Goal: Task Accomplishment & Management: Manage account settings

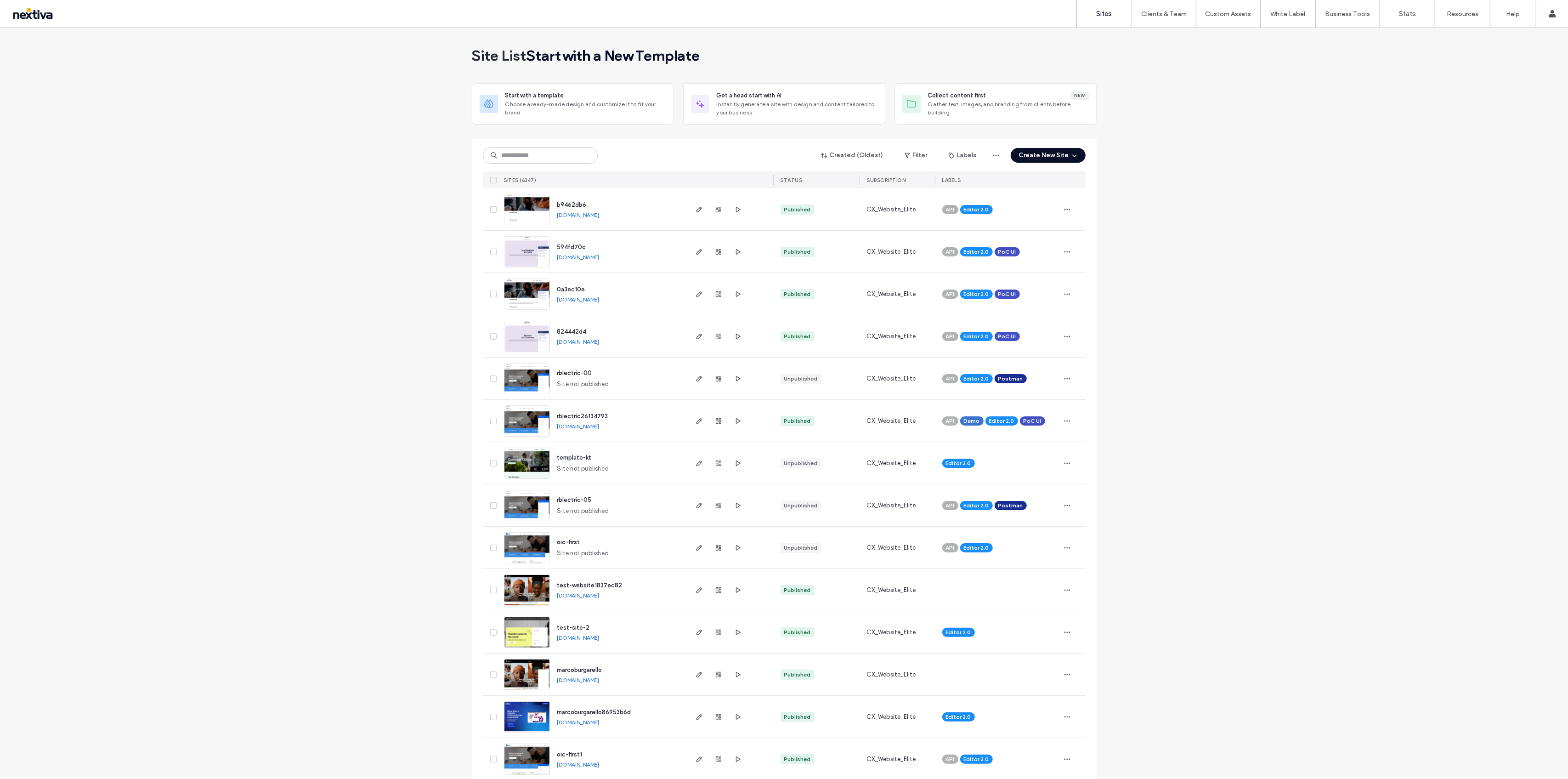
click at [1111, 11] on label "Sites" at bounding box center [1104, 14] width 15 height 8
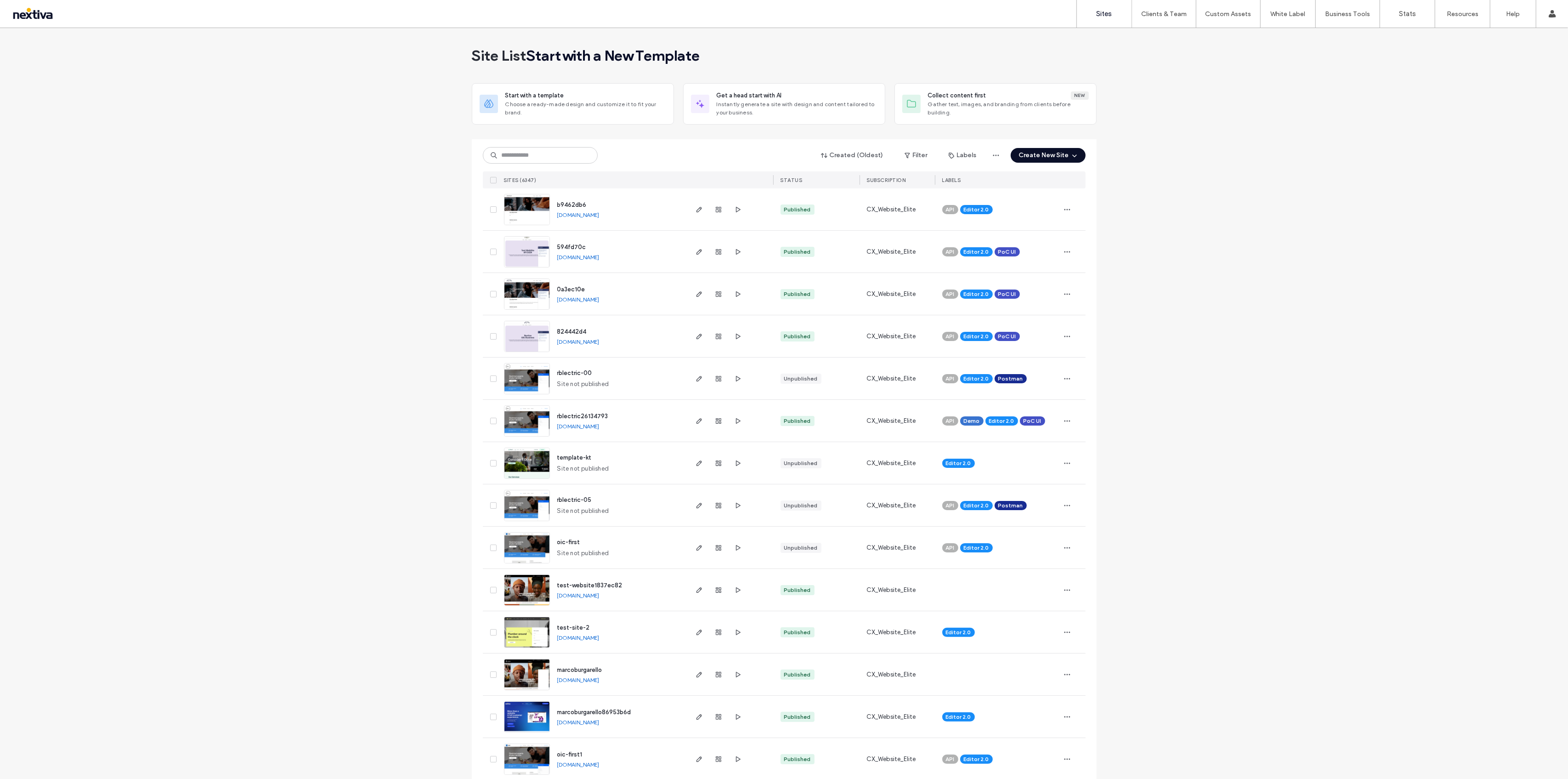
click at [1167, 42] on link "Client Management" at bounding box center [1183, 37] width 89 height 19
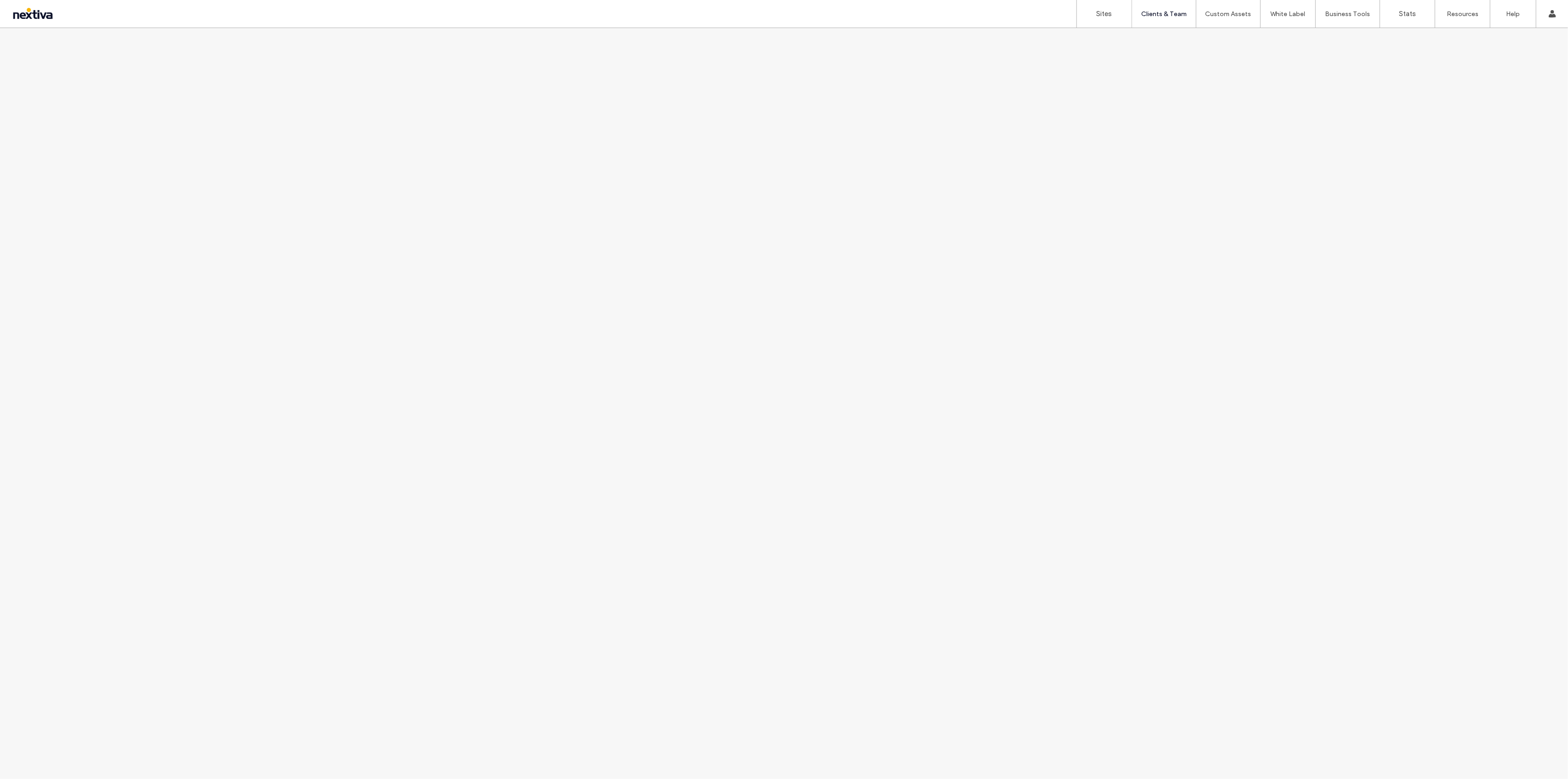
drag, startPoint x: 1200, startPoint y: 252, endPoint x: 1190, endPoint y: 250, distance: 10.2
click at [1200, 252] on div at bounding box center [784, 403] width 1568 height 751
drag, startPoint x: 1107, startPoint y: 8, endPoint x: 1109, endPoint y: 17, distance: 9.2
click at [1107, 8] on link "Sites" at bounding box center [1104, 14] width 54 height 28
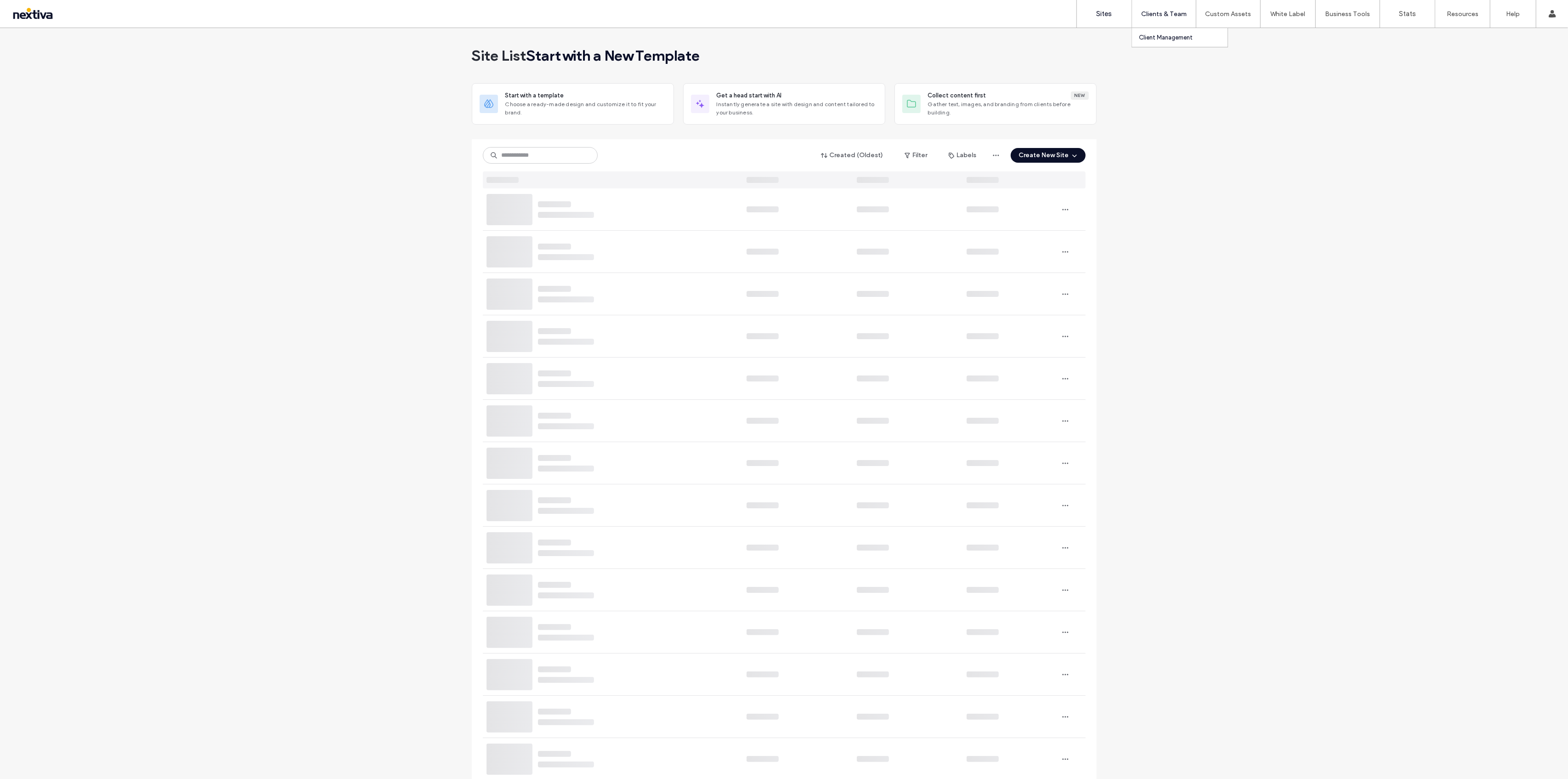
click at [1166, 40] on label "Client Management" at bounding box center [1166, 37] width 54 height 7
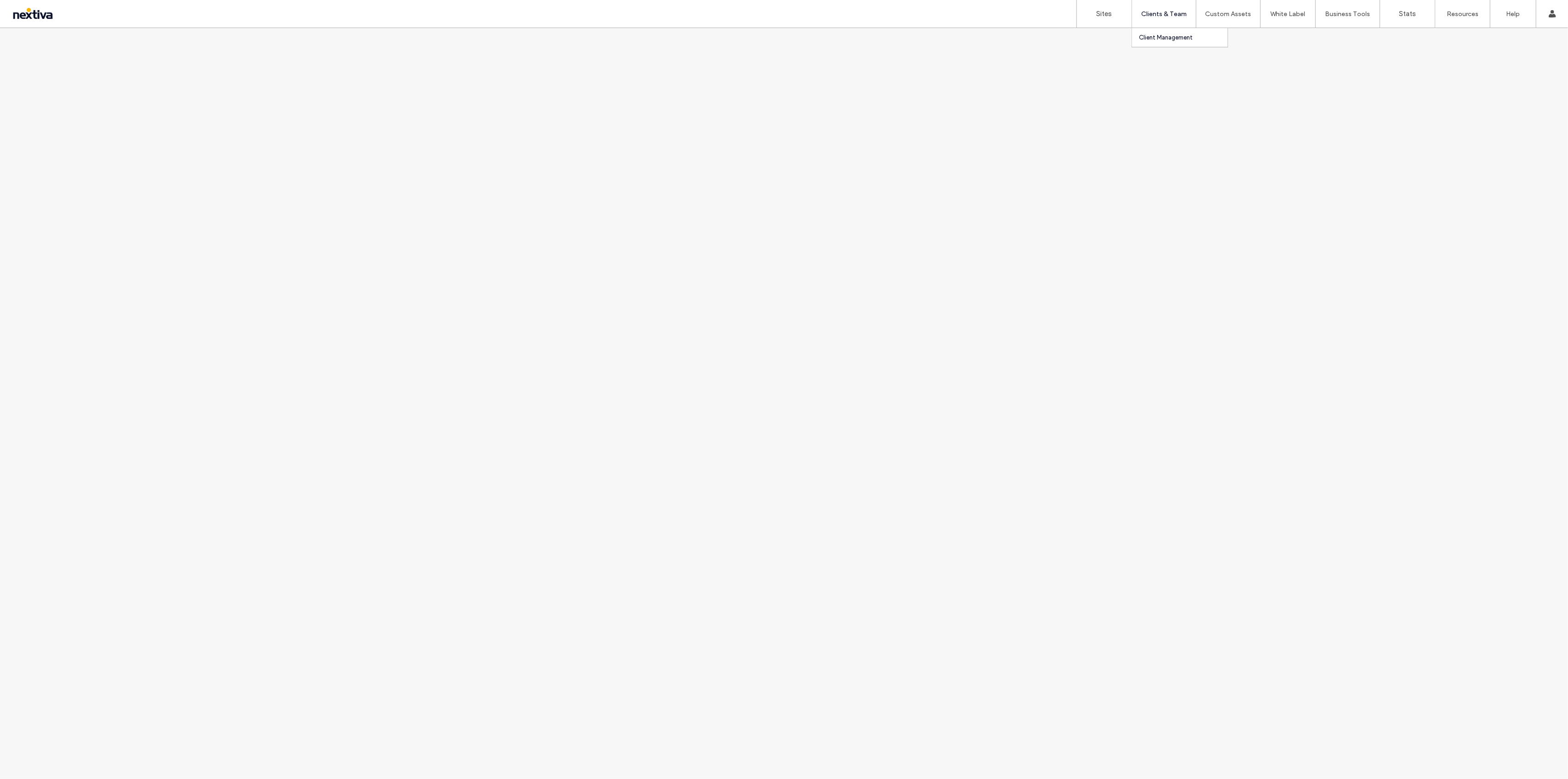
click at [1166, 17] on div "Clients & Team" at bounding box center [1163, 14] width 64 height 28
click at [1162, 39] on label "Client Management" at bounding box center [1166, 37] width 54 height 7
click at [1169, 39] on label "Client Management" at bounding box center [1166, 37] width 54 height 7
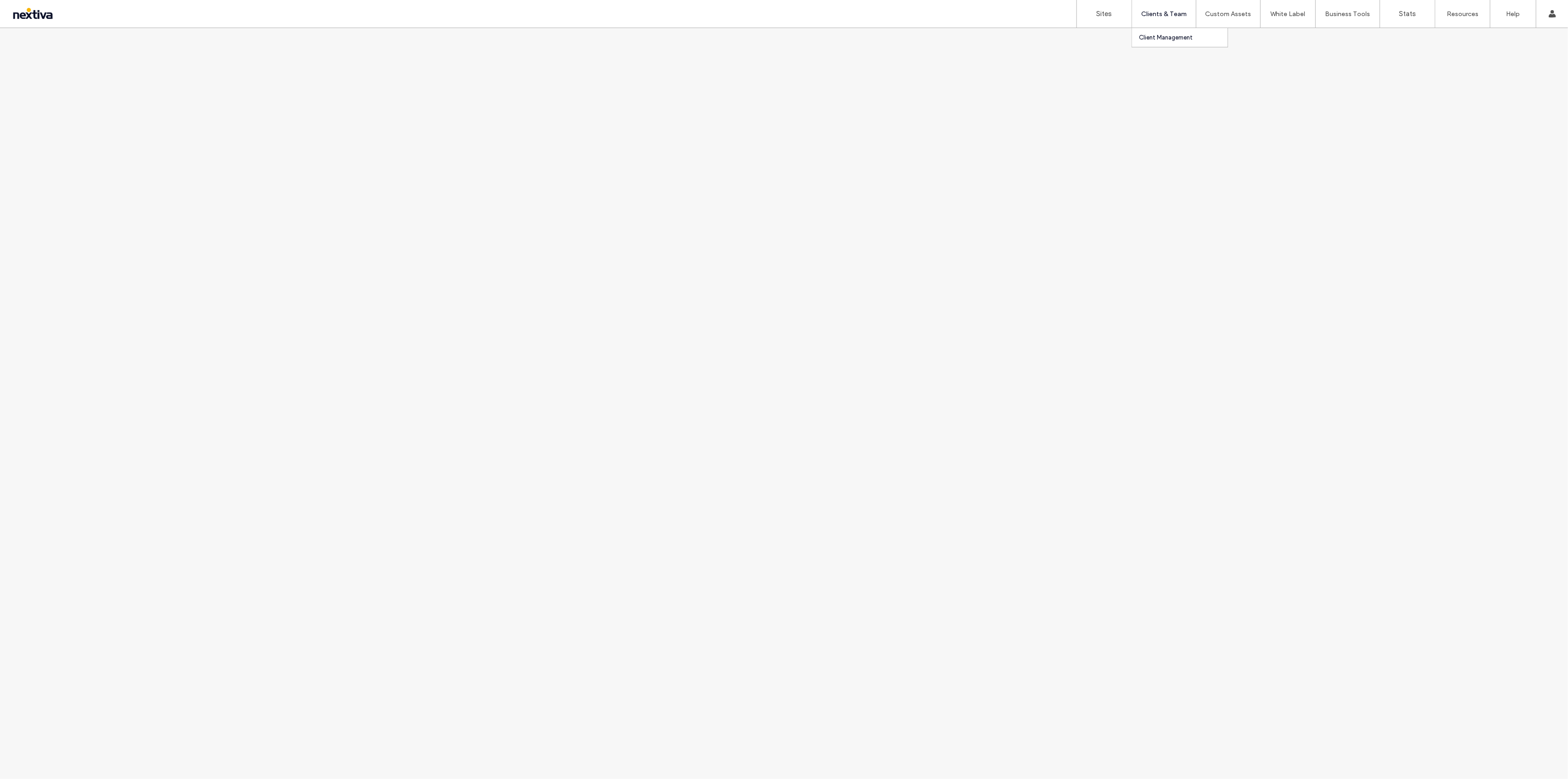
click at [1169, 39] on label "Client Management" at bounding box center [1166, 37] width 54 height 7
click at [1171, 18] on div "Clients & Team" at bounding box center [1163, 14] width 64 height 28
click at [1162, 40] on label "Client Management" at bounding box center [1166, 37] width 54 height 7
click at [1167, 41] on link "Client Management" at bounding box center [1183, 37] width 89 height 19
click at [1105, 14] on label "Sites" at bounding box center [1104, 14] width 15 height 8
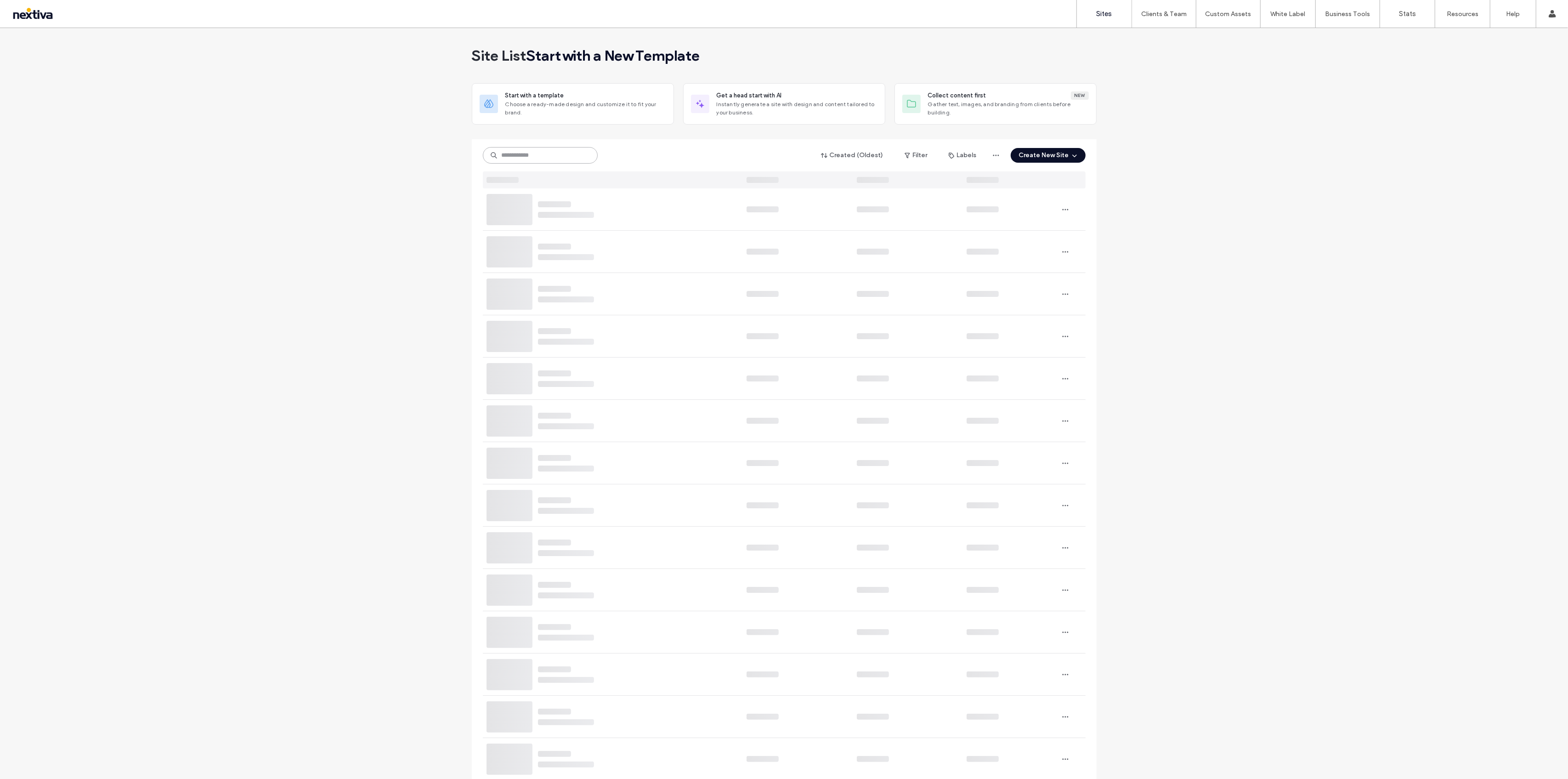
click at [554, 159] on input at bounding box center [540, 155] width 115 height 16
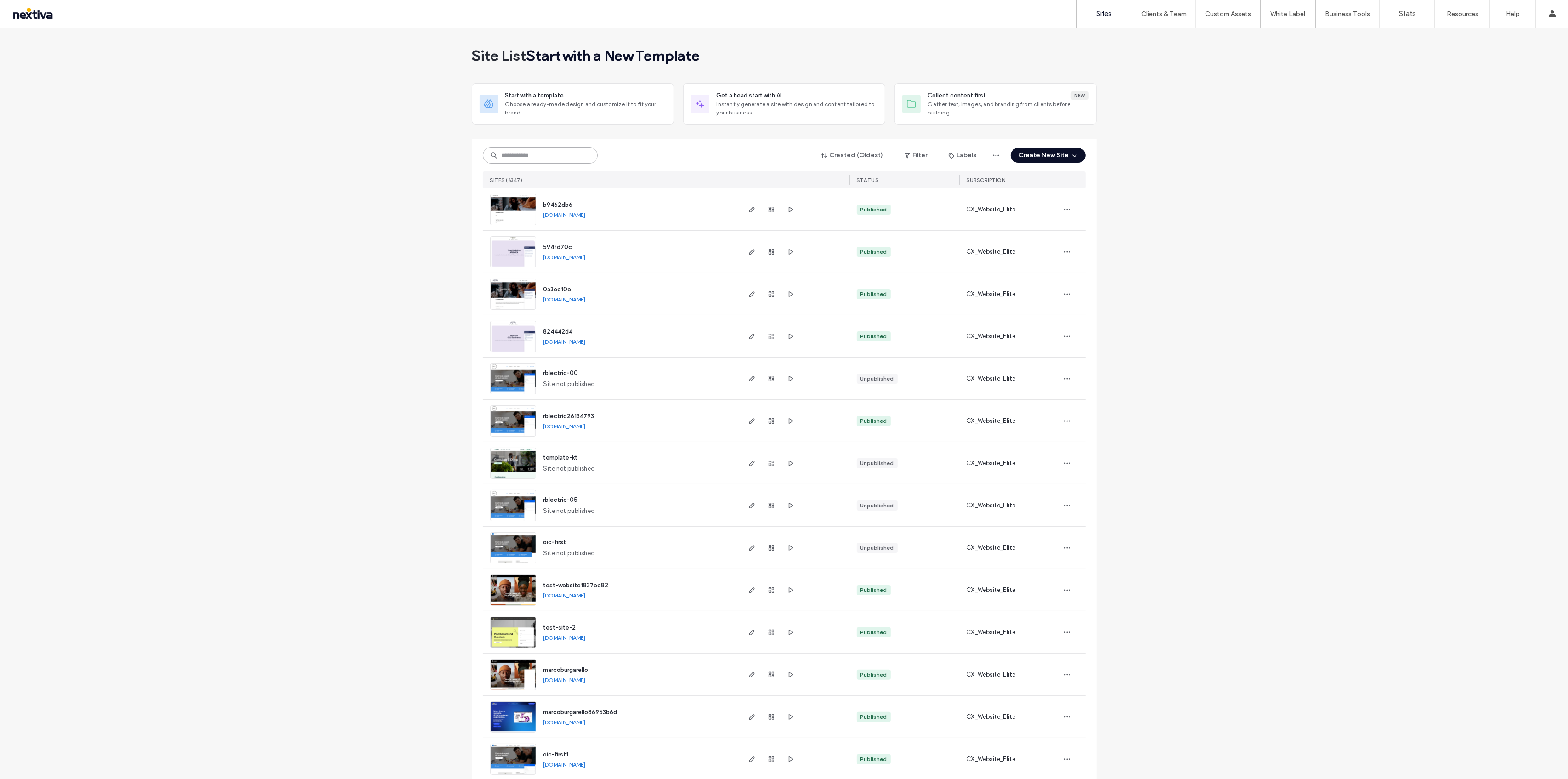
paste input "**********"
type input "**********"
click at [1170, 36] on label "Client Management" at bounding box center [1166, 37] width 54 height 7
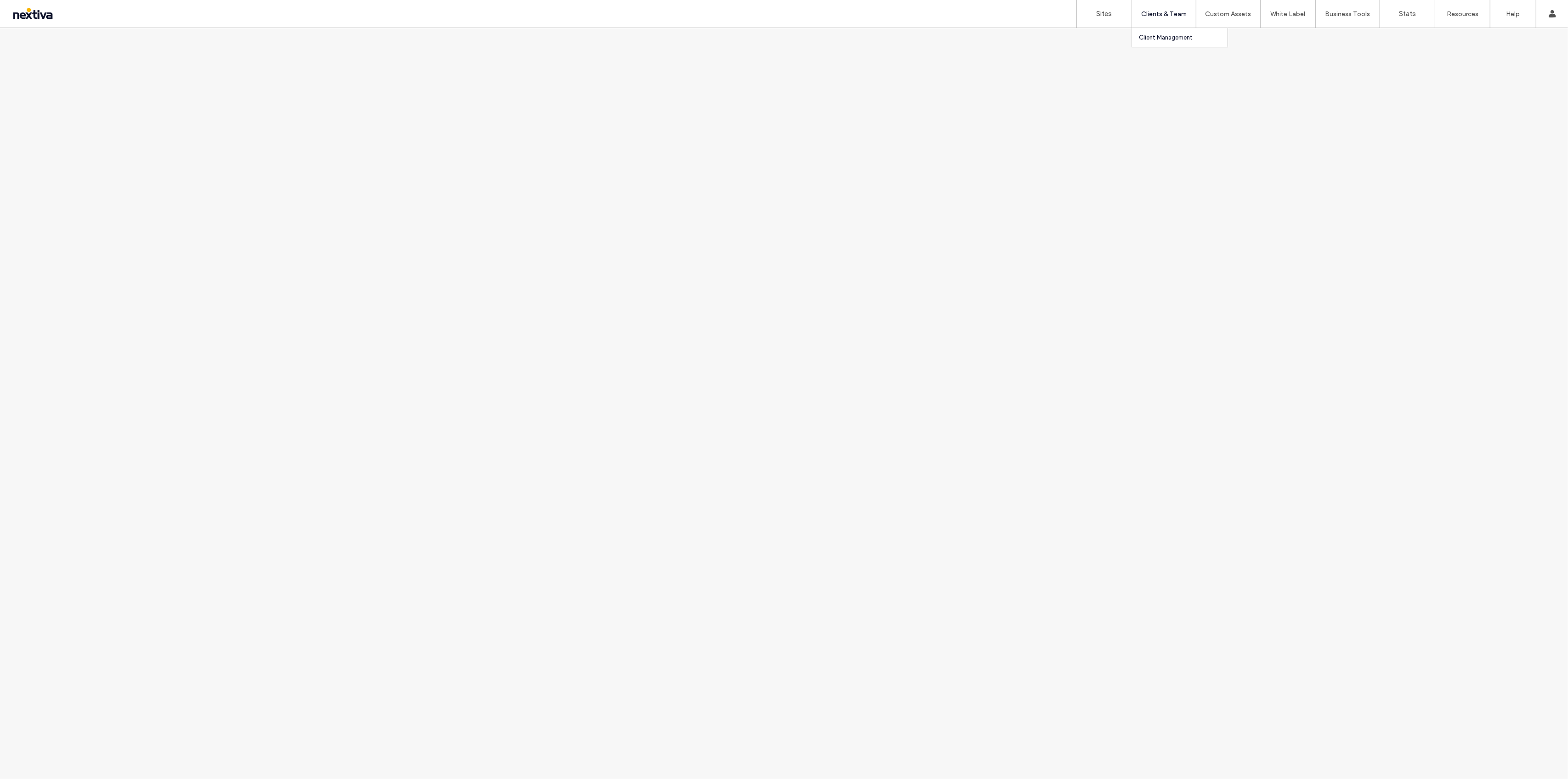
click at [1166, 40] on label "Client Management" at bounding box center [1166, 37] width 54 height 7
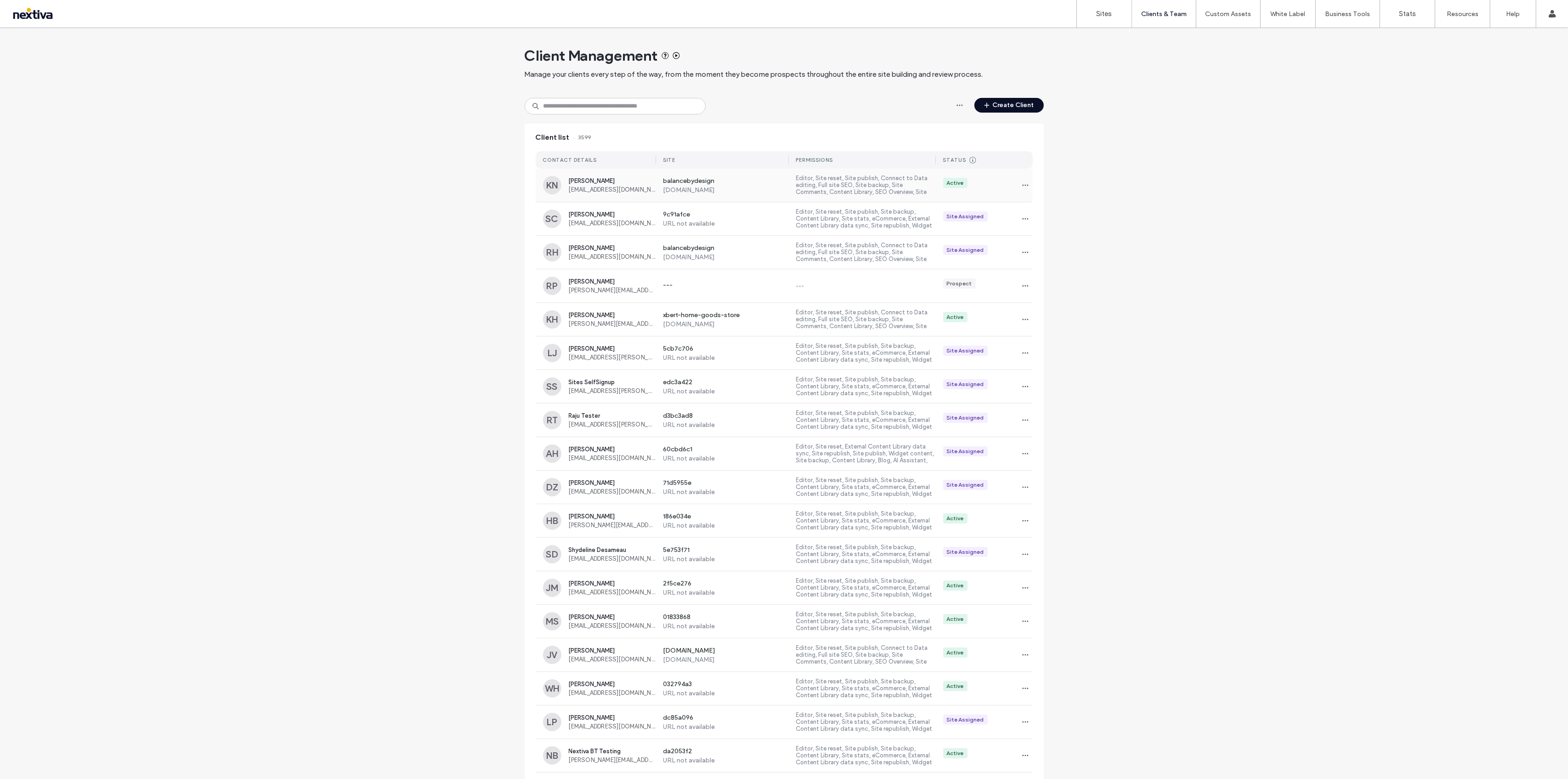
click at [788, 185] on div "Editor, Site reset, Site publish, Connect to Data editing, Full site SEO, Site …" at bounding box center [862, 185] width 147 height 21
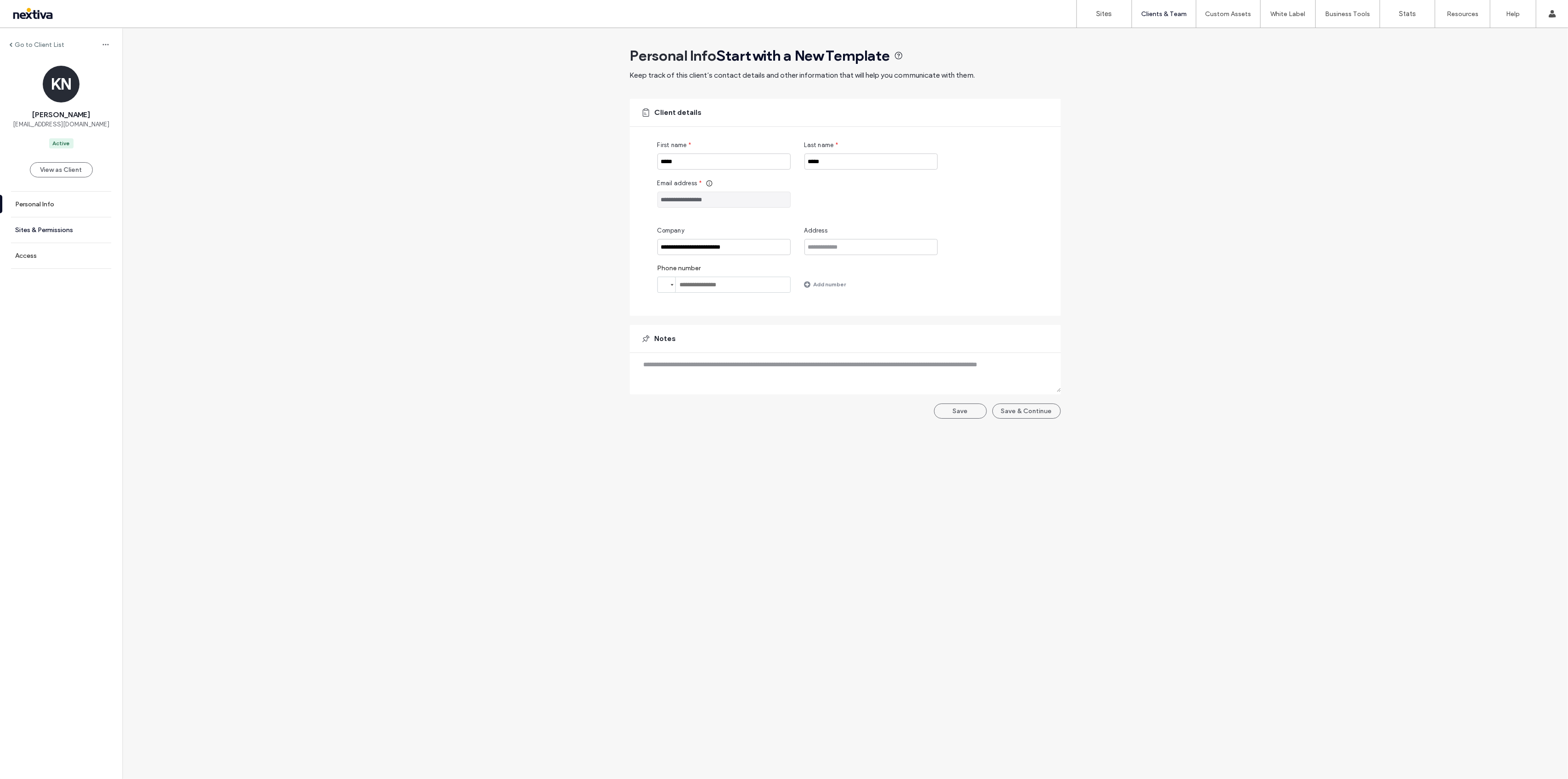
click at [65, 228] on label "Sites & Permissions" at bounding box center [44, 230] width 58 height 8
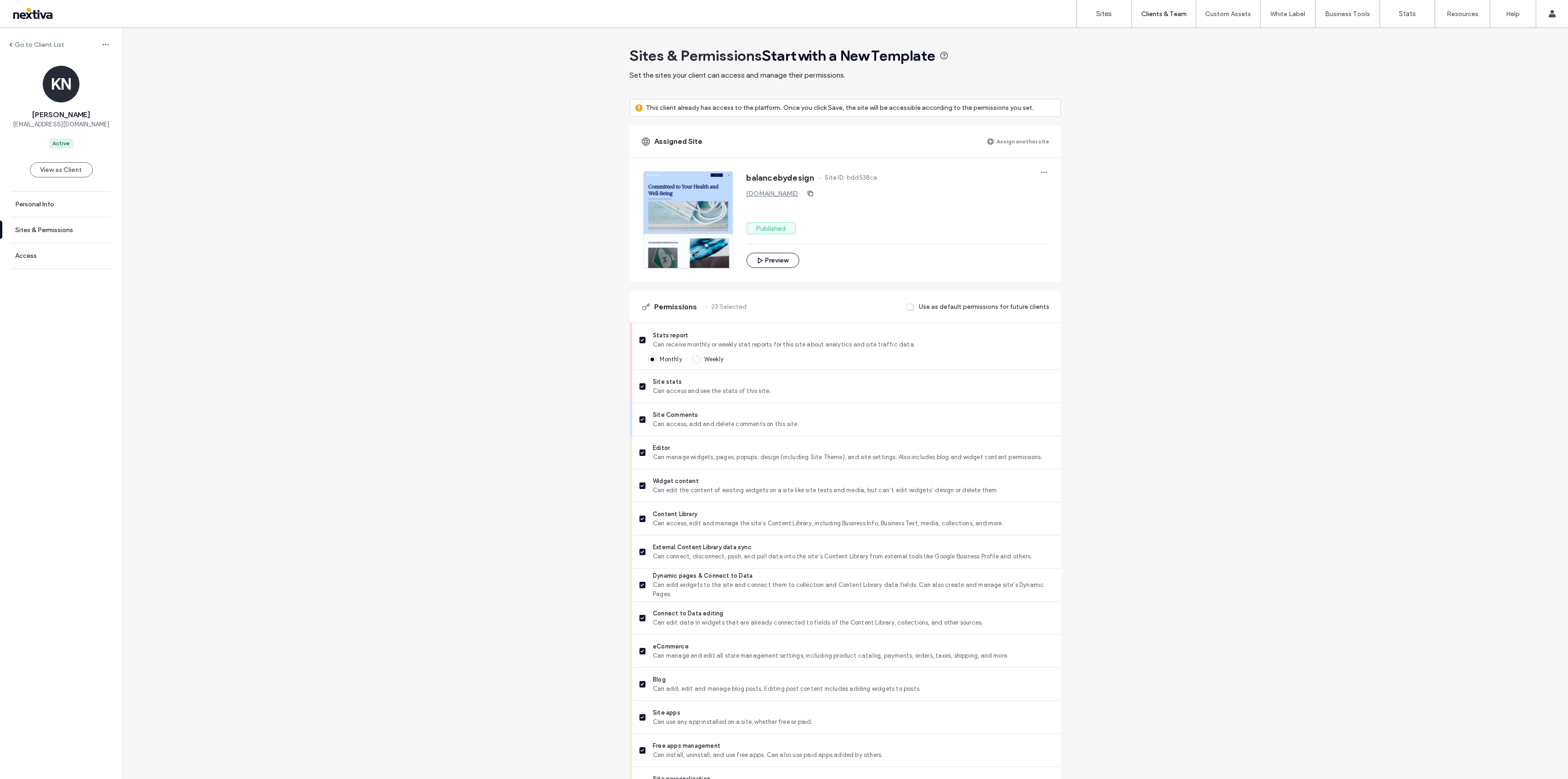
click at [858, 179] on span "bdd538ca" at bounding box center [862, 177] width 31 height 9
copy span "bdd538ca"
